Goal: Find specific page/section: Find specific page/section

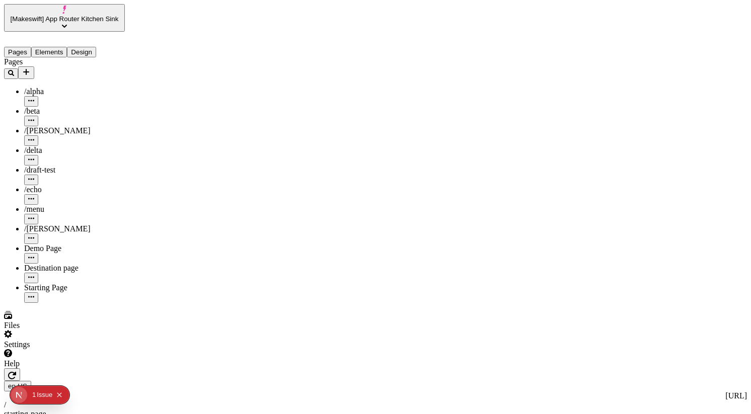
click at [20, 369] on button "button" at bounding box center [12, 375] width 16 height 13
click at [62, 393] on icon "Collapse issues badge" at bounding box center [59, 395] width 6 height 6
click at [116, 369] on div at bounding box center [61, 369] width 115 height 0
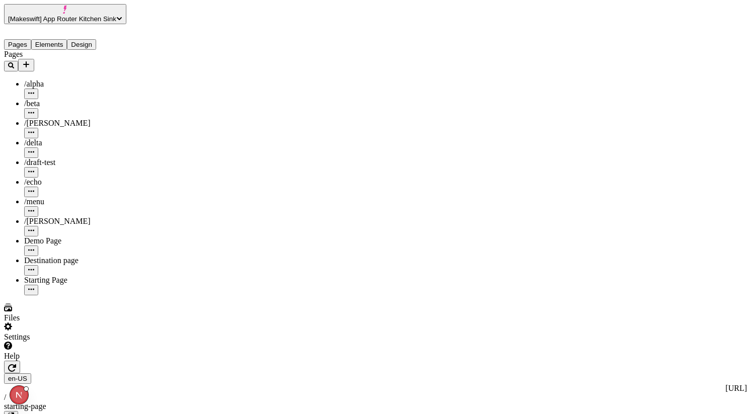
click at [132, 361] on div at bounding box center [69, 361] width 131 height 0
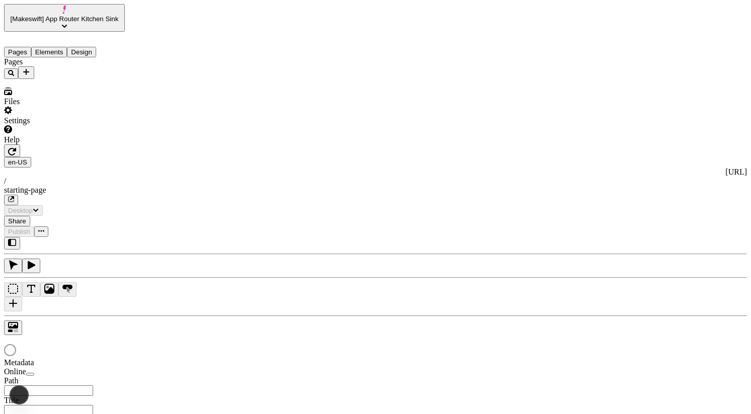
type input "/starting-page"
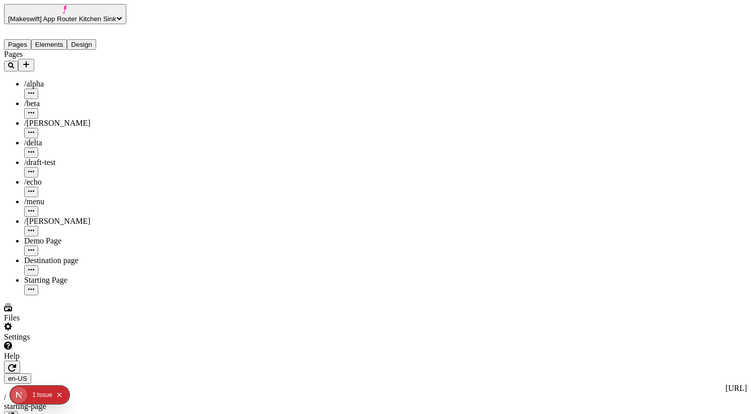
click at [173, 361] on div at bounding box center [89, 361] width 171 height 0
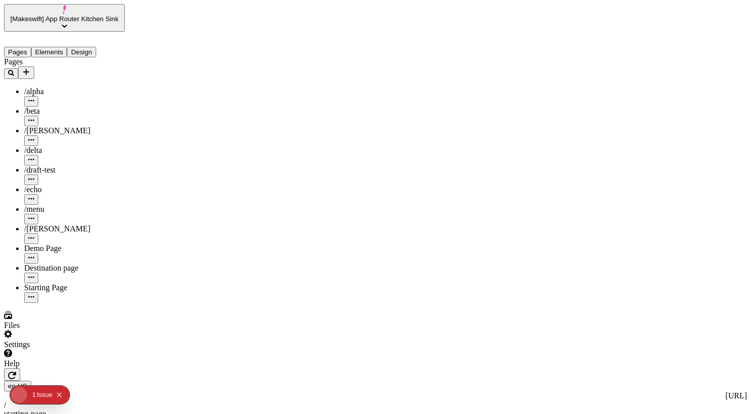
type input "/starting-page"
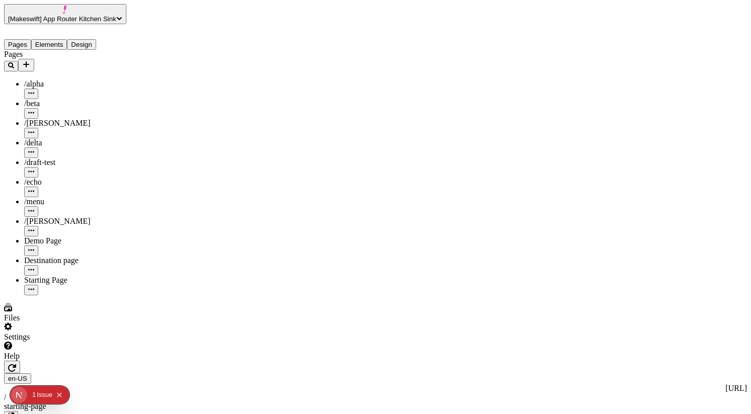
click at [205, 361] on div at bounding box center [104, 361] width 201 height 0
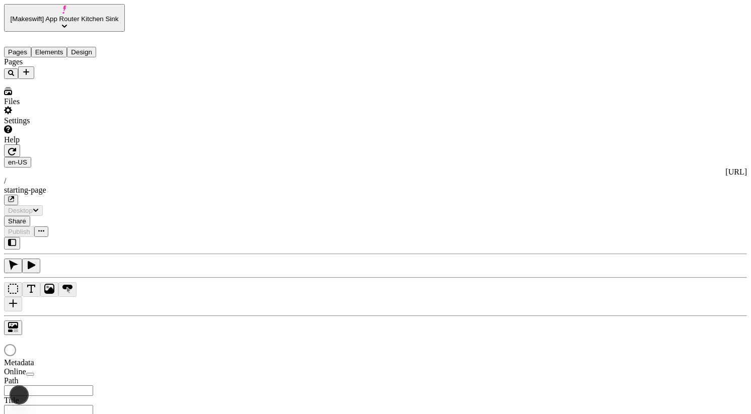
type input "/starting-page"
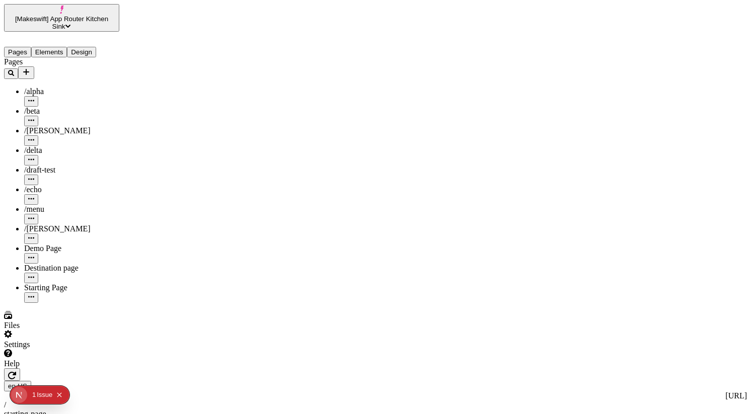
click at [114, 369] on div at bounding box center [61, 369] width 115 height 0
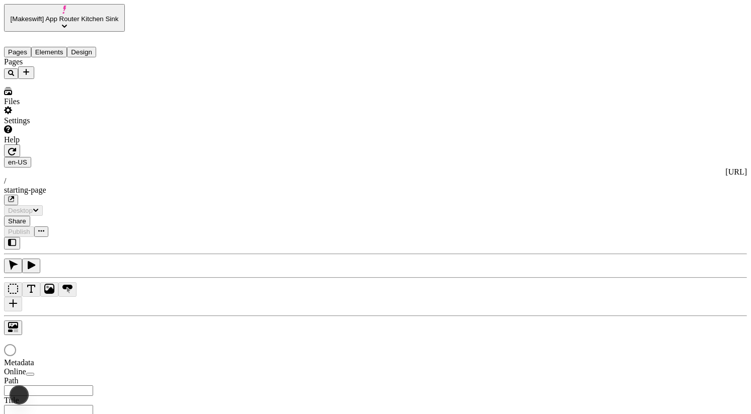
type input "/starting-page"
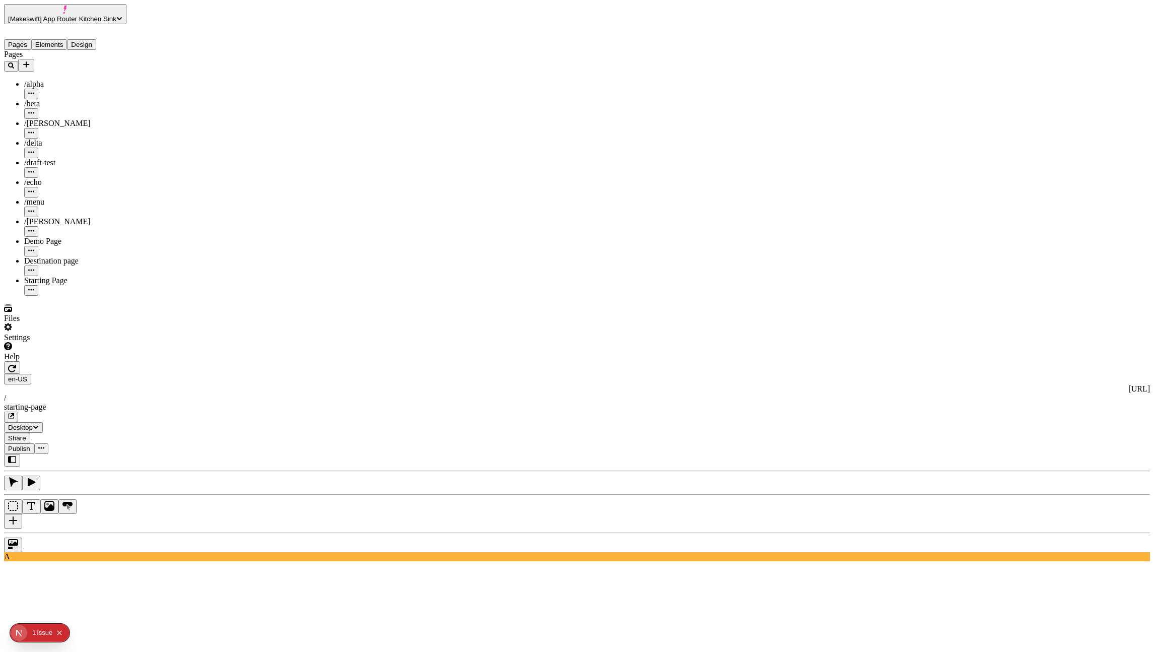
click at [185, 361] on div at bounding box center [96, 361] width 185 height 0
click at [16, 414] on icon "button" at bounding box center [12, 459] width 8 height 7
click at [15, 414] on button "button" at bounding box center [12, 460] width 16 height 13
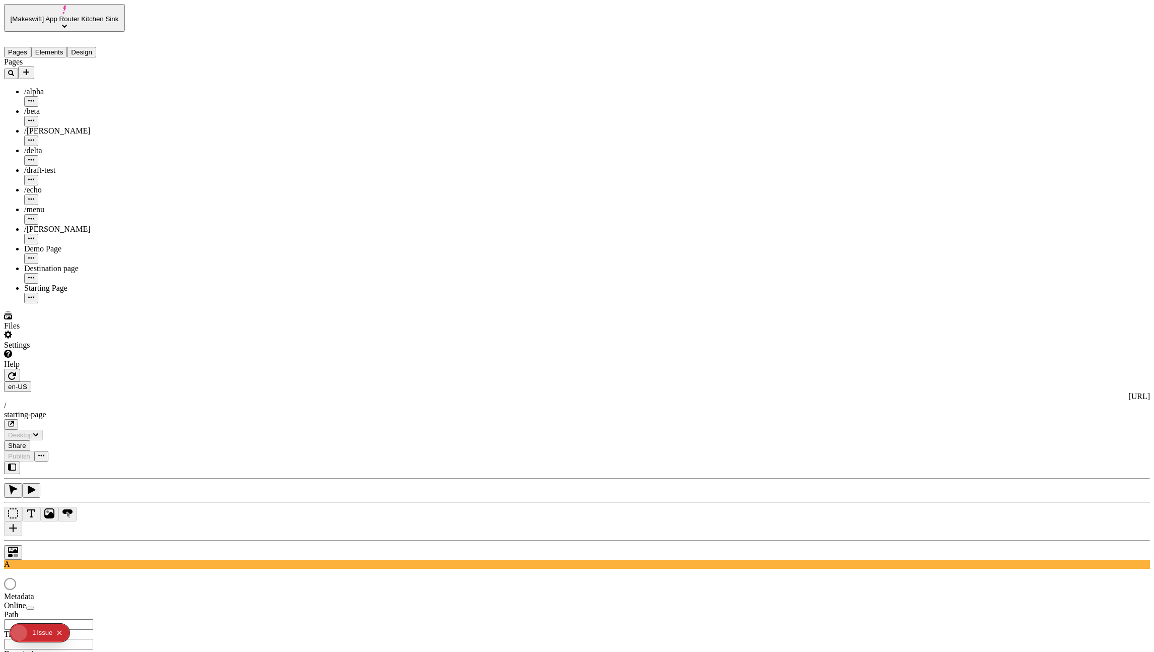
type input "/starting-page"
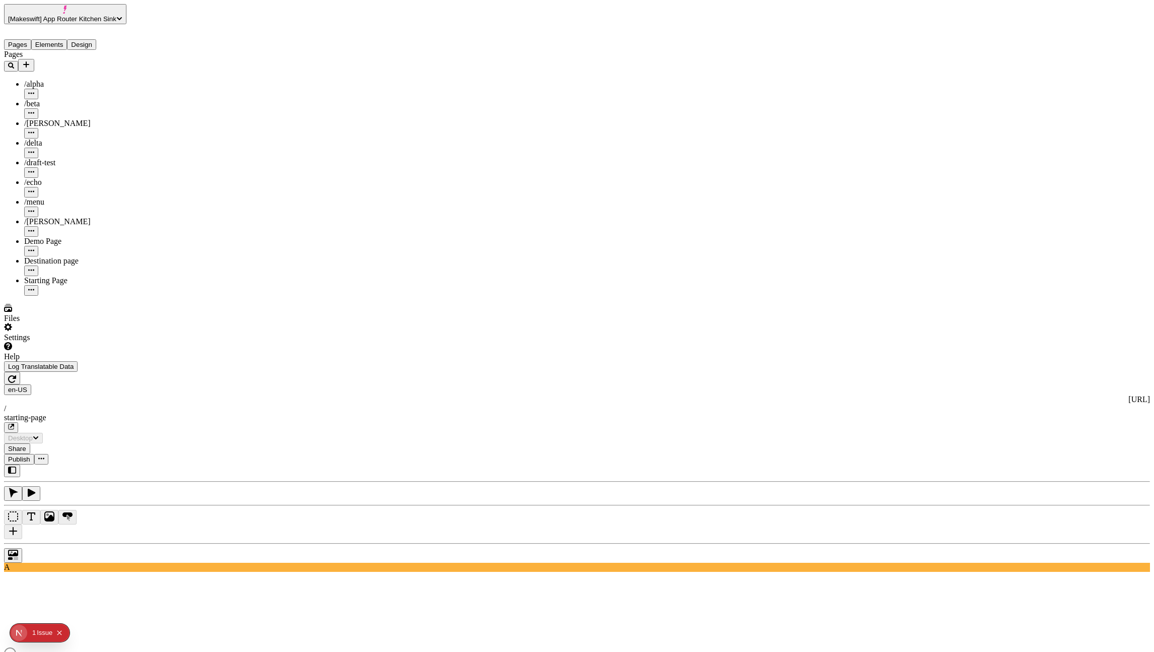
click at [63, 629] on button "Collapse issues badge" at bounding box center [59, 633] width 12 height 12
click at [20, 372] on button "button" at bounding box center [12, 378] width 16 height 13
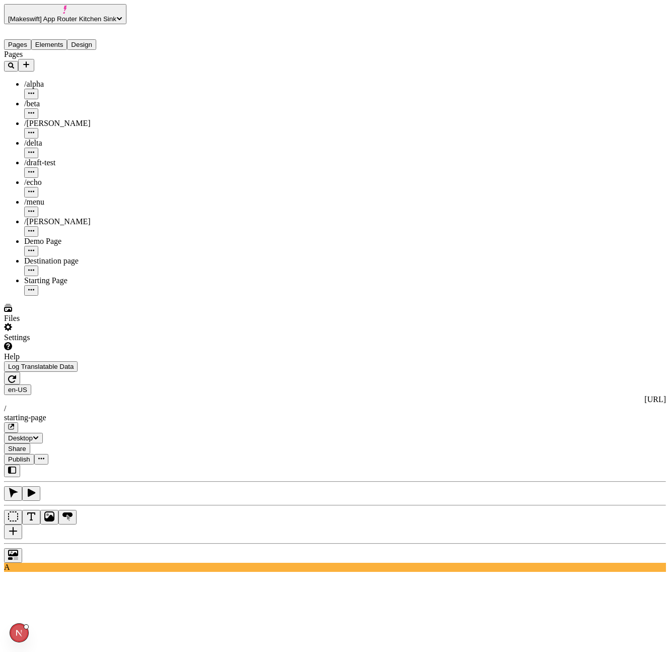
click at [59, 370] on span "Log Translatable Data" at bounding box center [40, 367] width 65 height 8
click at [78, 372] on button "Log Translatable Data" at bounding box center [41, 366] width 74 height 11
click at [67, 40] on button "Elements" at bounding box center [49, 44] width 36 height 11
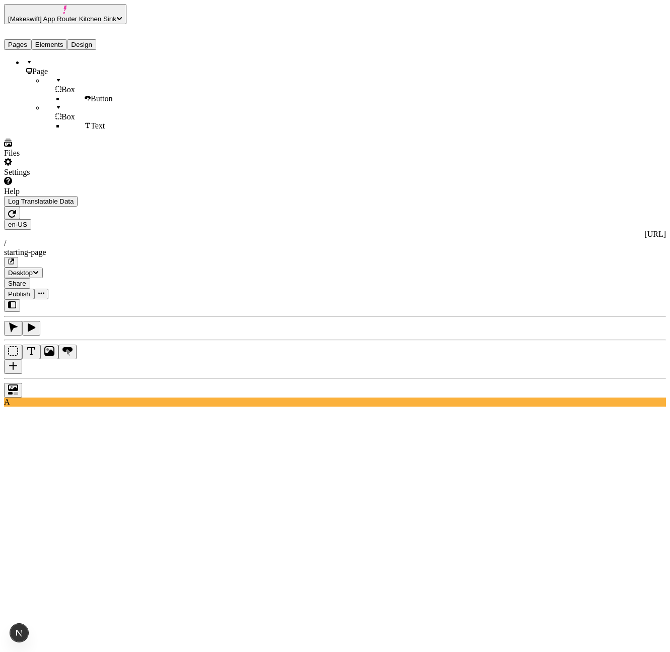
scroll to position [0, 140]
click at [121, 130] on div "Page Box Button Box Text" at bounding box center [96, 94] width 185 height 73
click at [193, 378] on div at bounding box center [335, 388] width 662 height 20
